Goal: Obtain resource: Download file/media

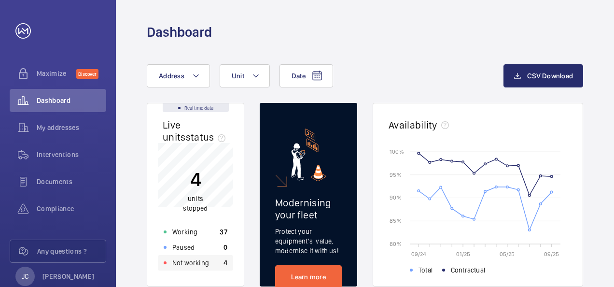
click at [189, 261] on p "Not working" at bounding box center [190, 263] width 37 height 10
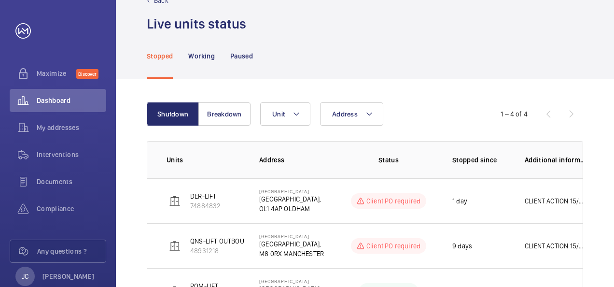
scroll to position [25, 0]
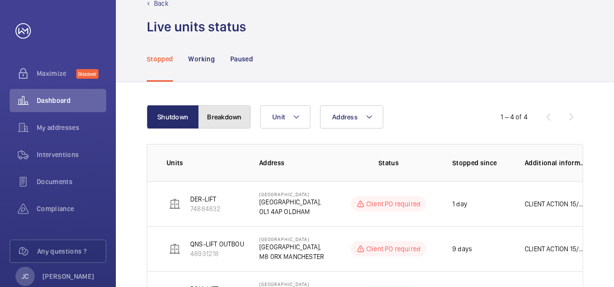
click at [219, 120] on button "Breakdown" at bounding box center [224, 116] width 52 height 23
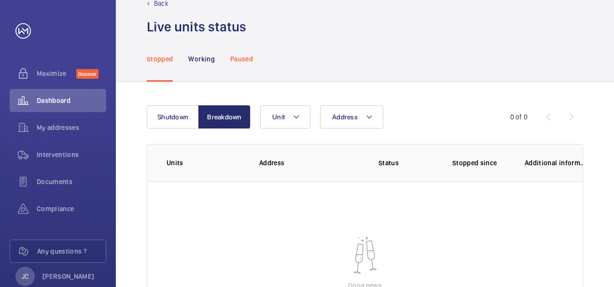
click at [241, 57] on p "Paused" at bounding box center [241, 59] width 23 height 10
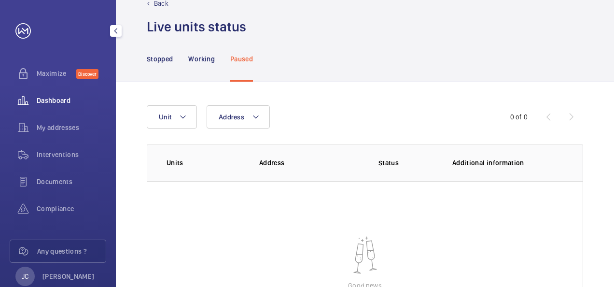
click at [63, 101] on span "Dashboard" at bounding box center [71, 101] width 69 height 10
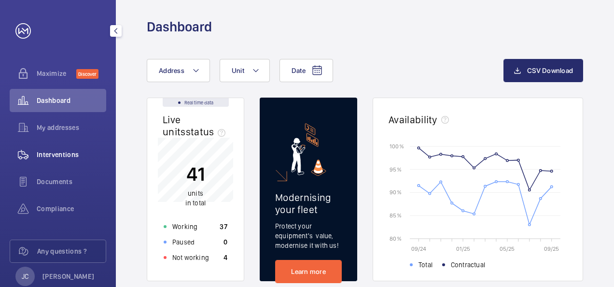
click at [55, 152] on span "Interventions" at bounding box center [71, 155] width 69 height 10
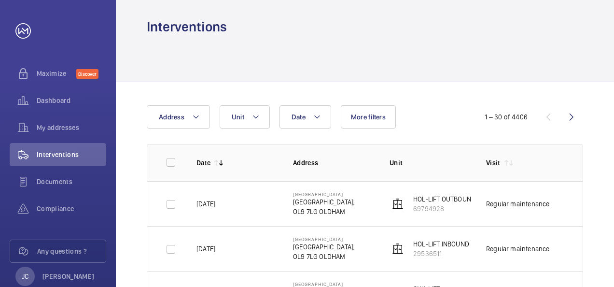
scroll to position [54, 0]
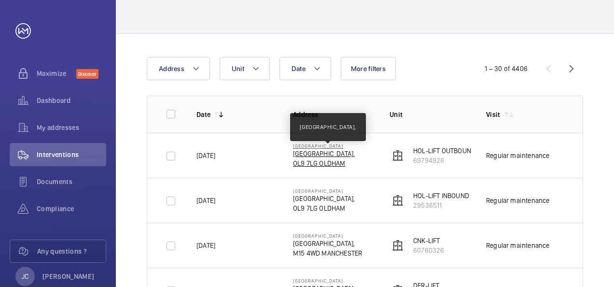
click at [336, 156] on p "[GEOGRAPHIC_DATA]," at bounding box center [324, 154] width 62 height 10
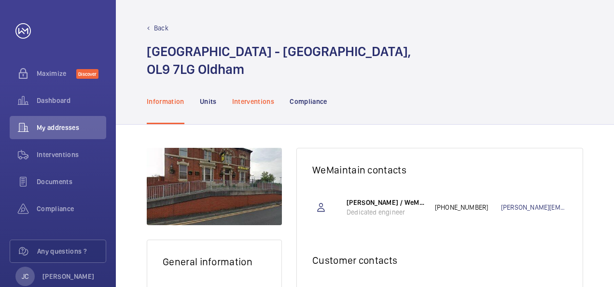
click at [252, 95] on div "Interventions" at bounding box center [253, 101] width 42 height 46
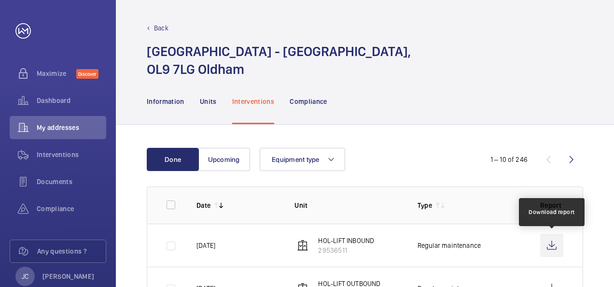
click at [549, 239] on wm-front-icon-button at bounding box center [551, 245] width 23 height 23
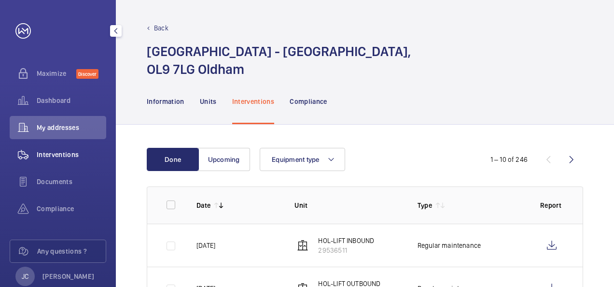
click at [43, 153] on span "Interventions" at bounding box center [71, 155] width 69 height 10
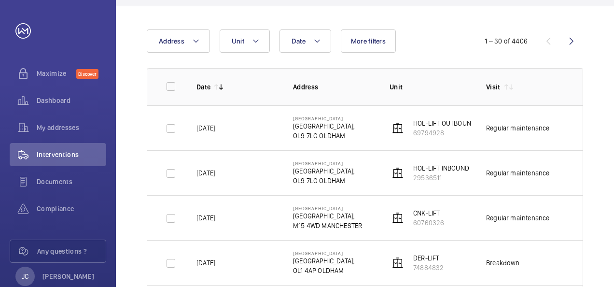
scroll to position [97, 0]
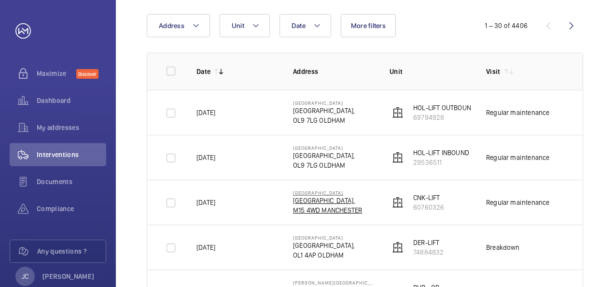
click at [319, 204] on p "[GEOGRAPHIC_DATA]," at bounding box center [327, 200] width 69 height 10
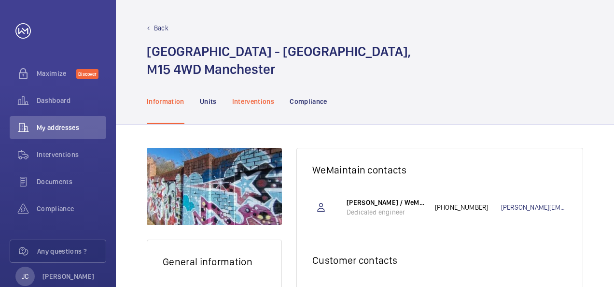
click at [266, 100] on p "Interventions" at bounding box center [253, 102] width 42 height 10
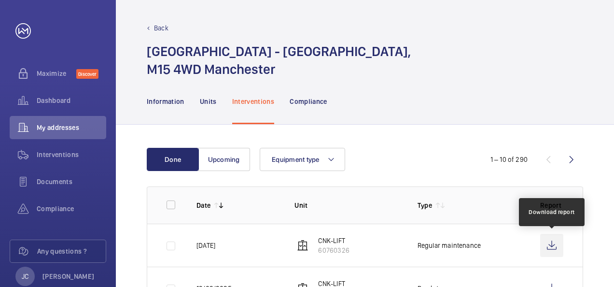
click at [555, 244] on wm-front-icon-button at bounding box center [551, 245] width 23 height 23
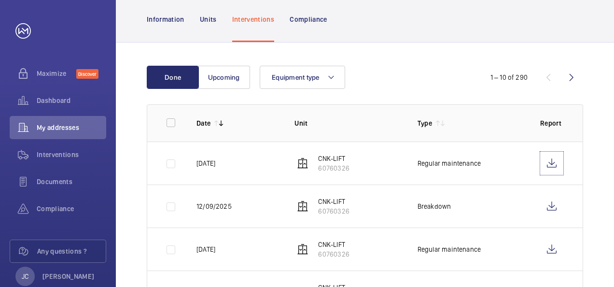
scroll to position [97, 0]
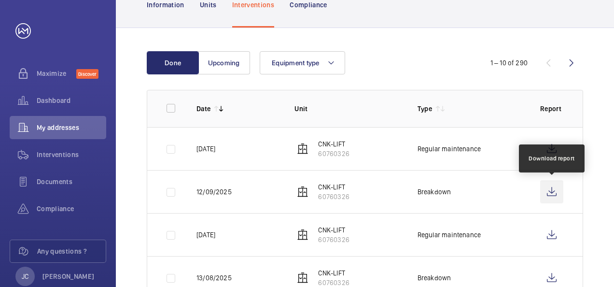
click at [551, 190] on wm-front-icon-button at bounding box center [551, 191] width 23 height 23
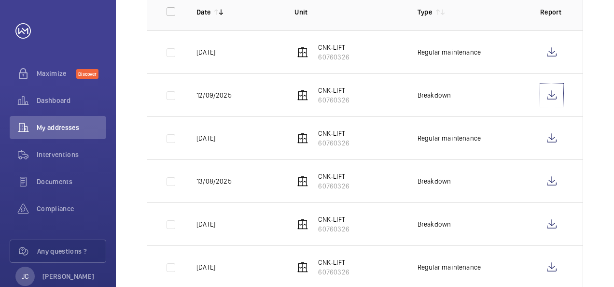
scroll to position [0, 0]
